Goal: Find specific page/section: Find specific page/section

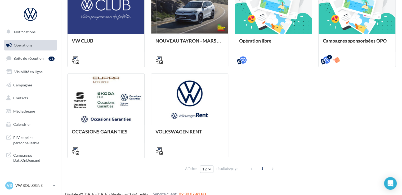
scroll to position [177, 0]
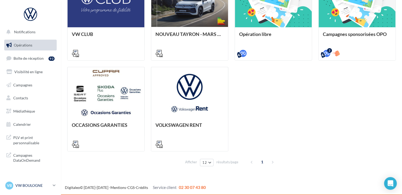
click at [53, 186] on icon at bounding box center [54, 186] width 3 height 5
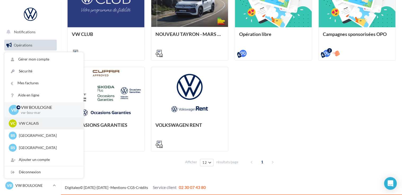
click at [32, 124] on p "VW CALAIS" at bounding box center [48, 123] width 58 height 5
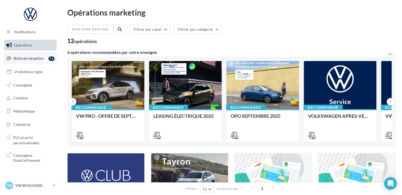
click at [20, 59] on span "Boîte de réception" at bounding box center [29, 58] width 30 height 5
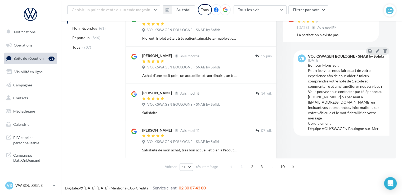
scroll to position [296, 0]
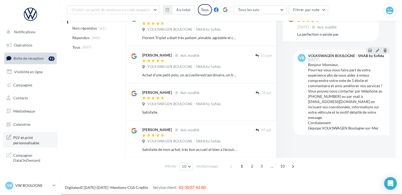
click at [22, 136] on span "PLV et print personnalisable" at bounding box center [33, 139] width 41 height 11
